Goal: Transaction & Acquisition: Book appointment/travel/reservation

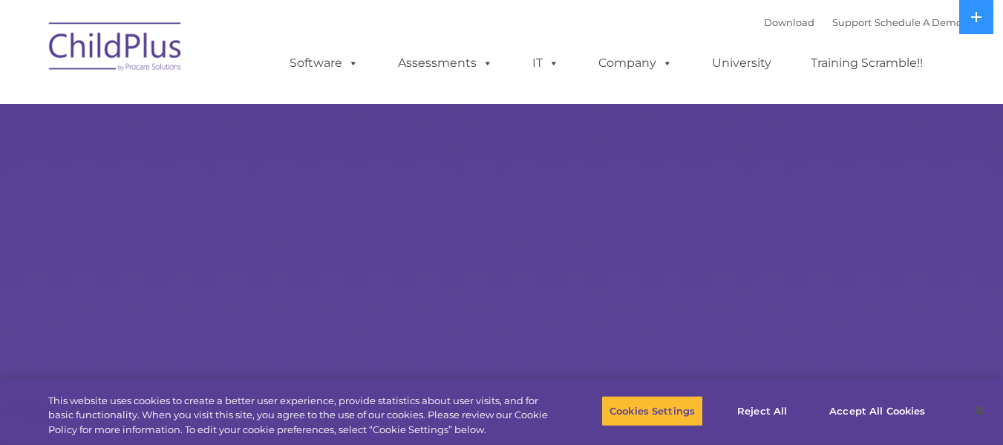
select select "MEDIUM"
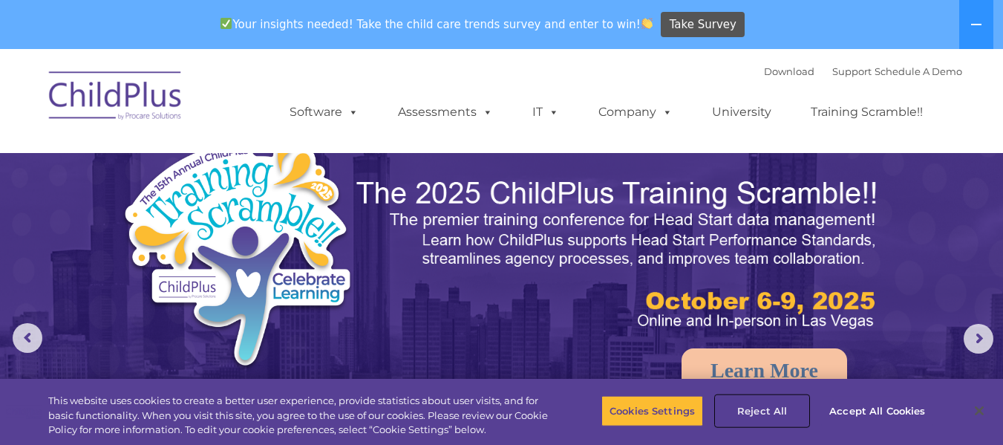
click at [773, 404] on button "Reject All" at bounding box center [762, 410] width 93 height 31
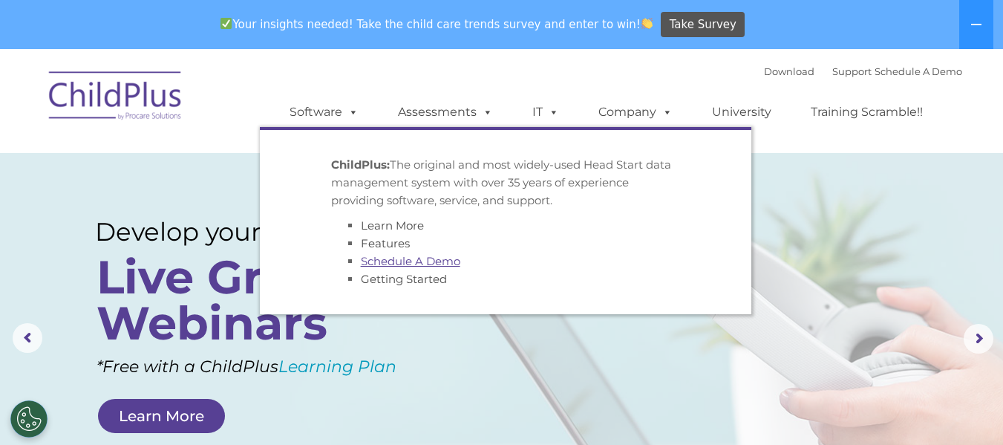
click at [384, 267] on link "Schedule A Demo" at bounding box center [411, 261] width 100 height 14
click at [353, 107] on span at bounding box center [350, 112] width 16 height 14
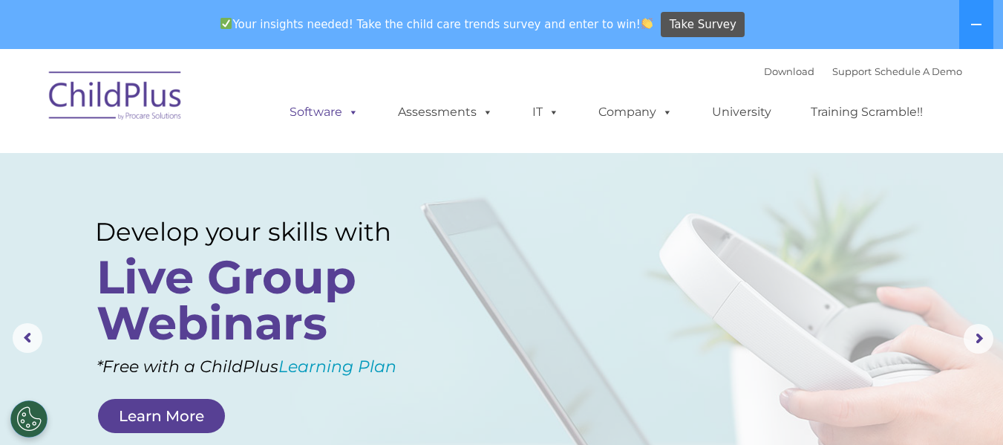
click at [353, 107] on span at bounding box center [350, 112] width 16 height 14
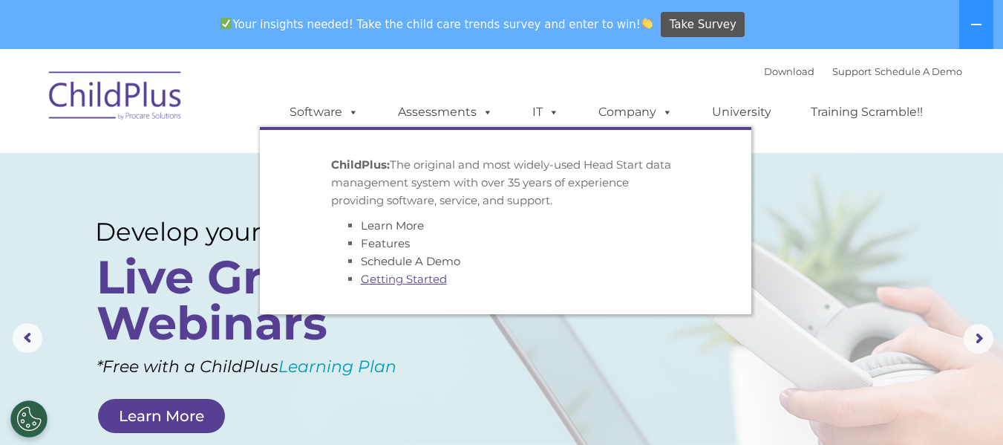
click at [404, 277] on link "Getting Started" at bounding box center [404, 279] width 86 height 14
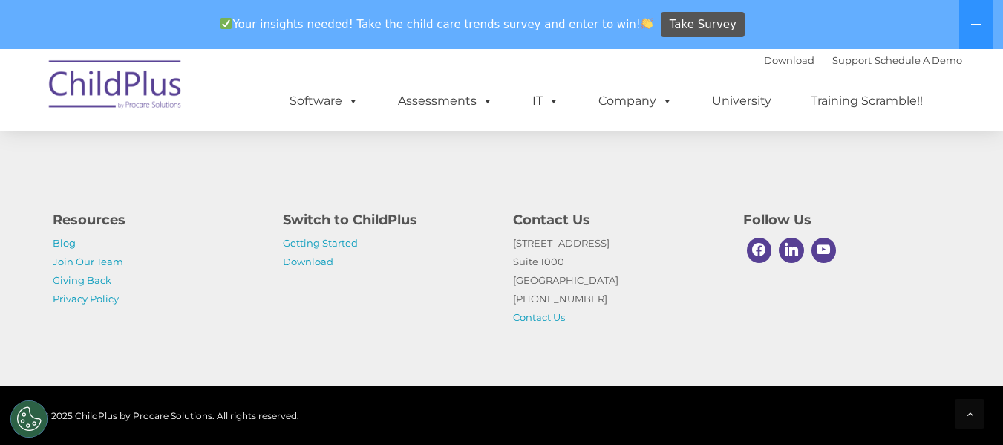
scroll to position [2468, 0]
click at [971, 15] on button at bounding box center [976, 24] width 34 height 49
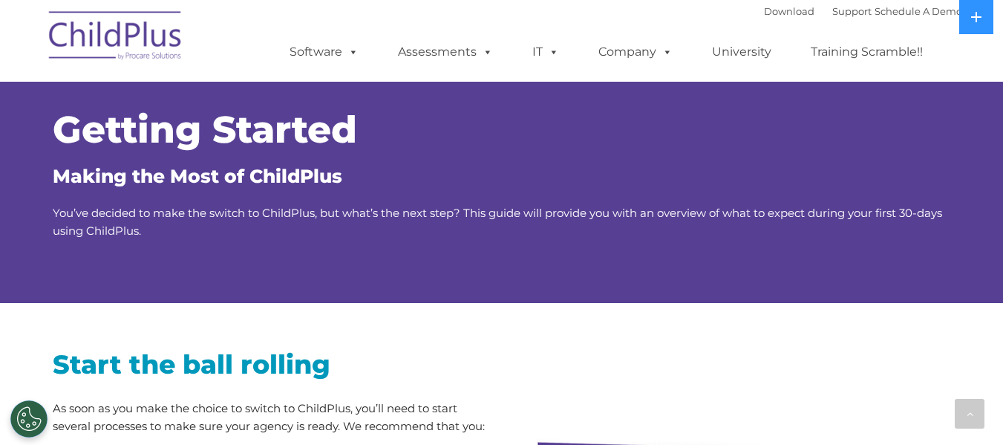
scroll to position [2330, 0]
